Goal: Find contact information: Find contact information

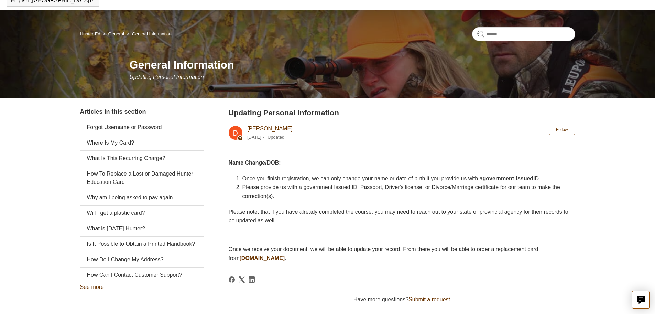
scroll to position [34, 0]
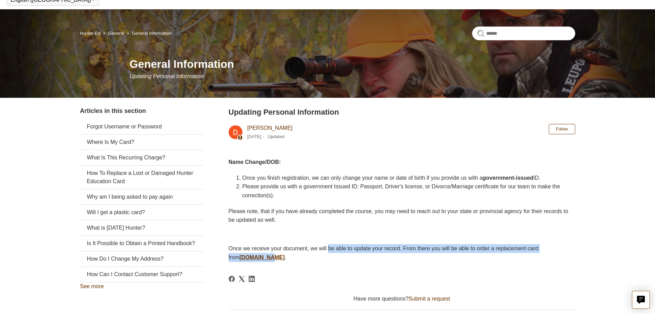
drag, startPoint x: 344, startPoint y: 249, endPoint x: 288, endPoint y: 254, distance: 56.3
click at [288, 254] on p "Once we receive your document, we will be able to update your record. From ther…" at bounding box center [402, 253] width 347 height 18
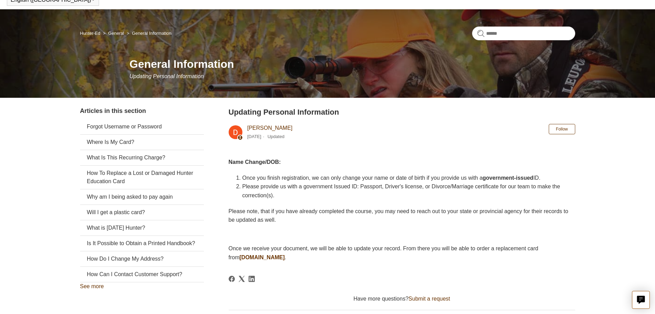
click at [268, 186] on span "Please provide us with a government Issued ID: Passport, Driver's license, or D…" at bounding box center [402, 190] width 318 height 15
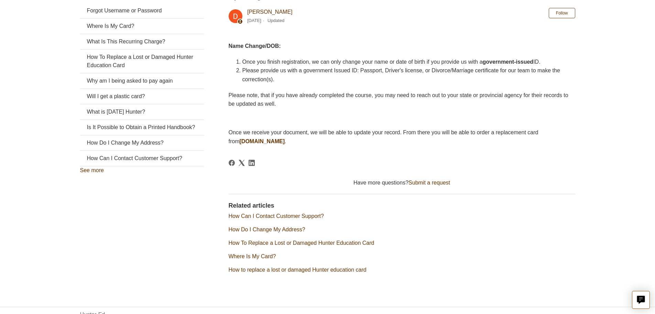
scroll to position [152, 0]
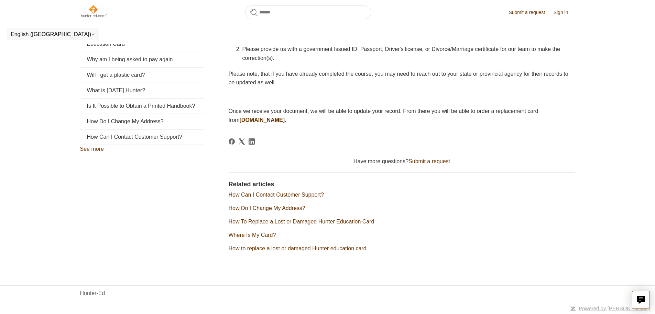
click at [308, 197] on link "How Can I Contact Customer Support?" at bounding box center [276, 195] width 95 height 6
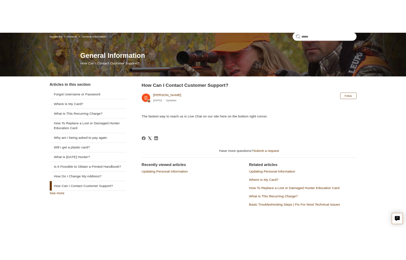
scroll to position [69, 0]
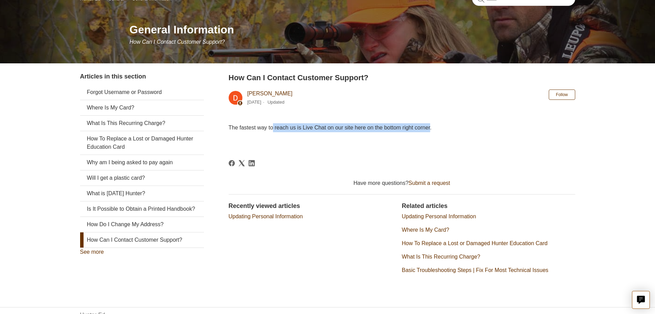
drag, startPoint x: 288, startPoint y: 128, endPoint x: 447, endPoint y: 128, distance: 158.6
click at [432, 128] on span "The fastest way to reach us is Live Chat on our site here on the bottom right c…" at bounding box center [330, 128] width 203 height 6
